Goal: Find specific page/section

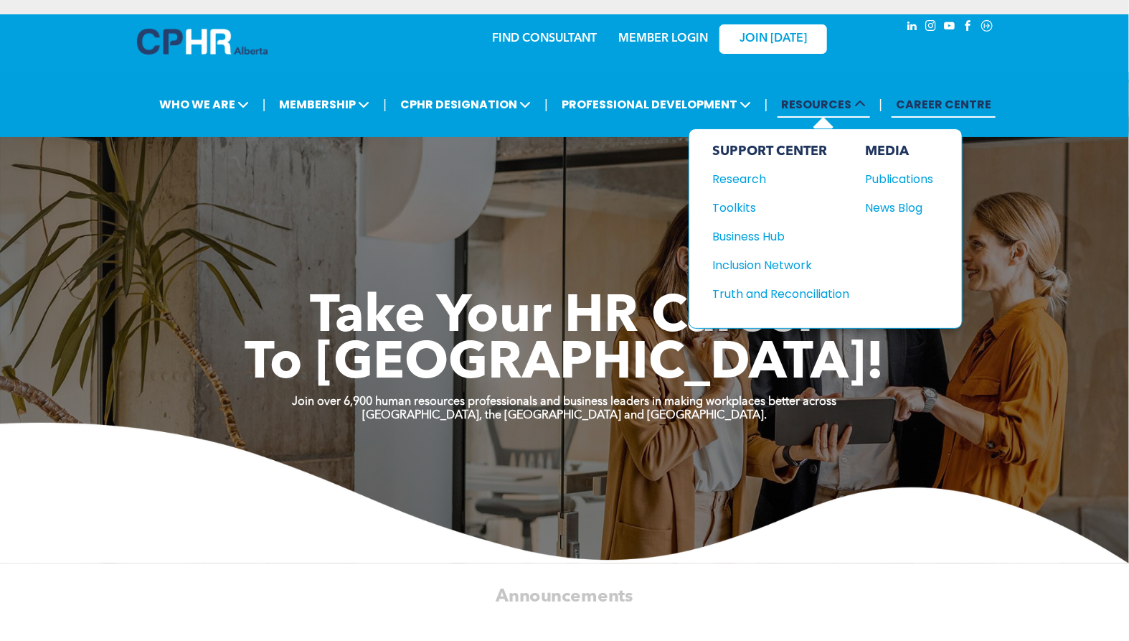
click at [862, 108] on icon at bounding box center [859, 103] width 11 height 11
click at [815, 150] on div "SUPPORT CENTER" at bounding box center [780, 151] width 137 height 16
click at [745, 207] on div "Toolkits" at bounding box center [773, 208] width 123 height 18
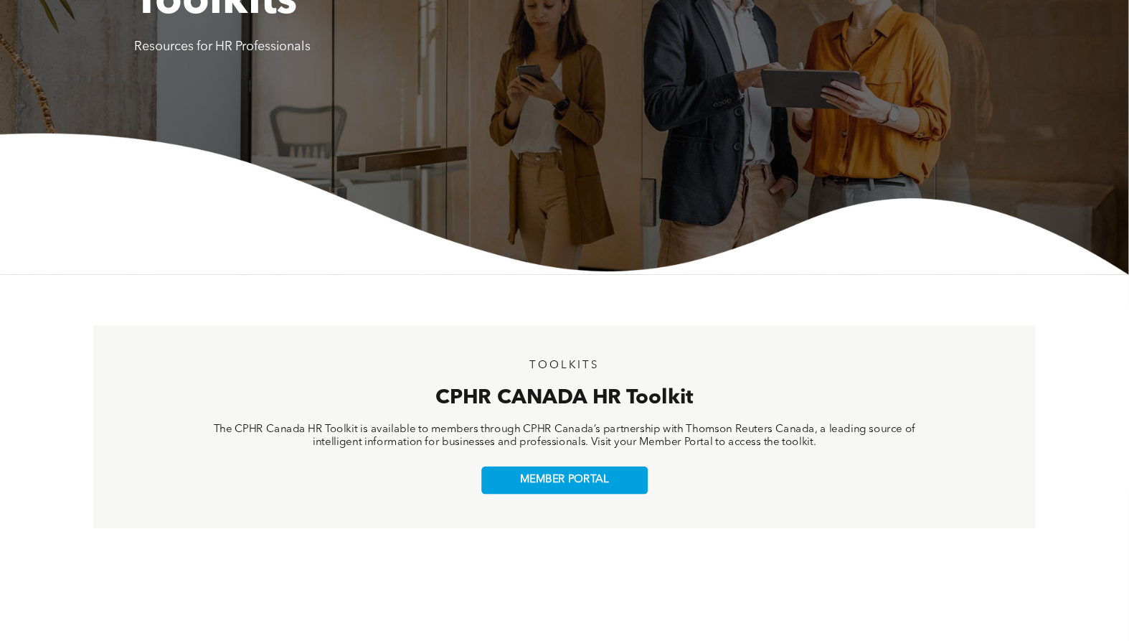
scroll to position [318, 0]
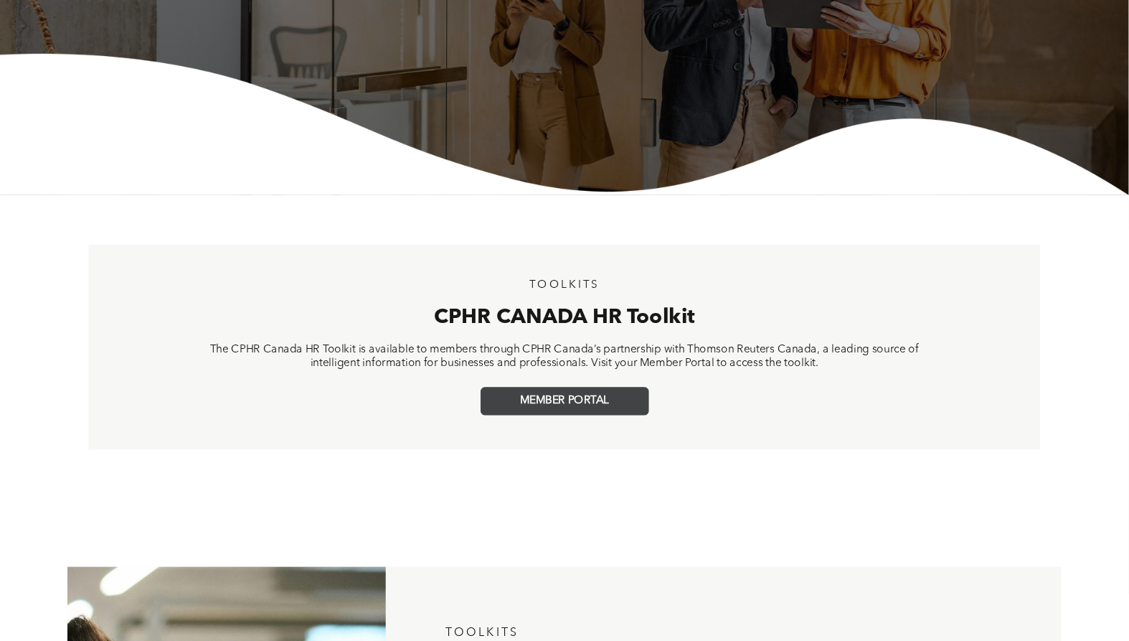
click at [555, 400] on span "MEMBER PORTAL" at bounding box center [564, 401] width 89 height 13
